Goal: Task Accomplishment & Management: Complete application form

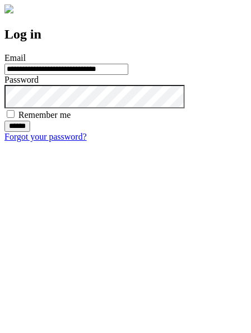
type input "**********"
click at [30, 132] on input "******" at bounding box center [17, 126] width 26 height 11
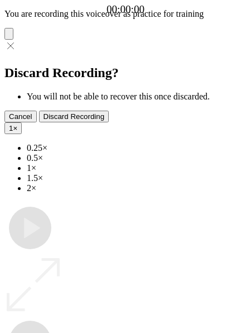
type input "**********"
